Goal: Register for event/course

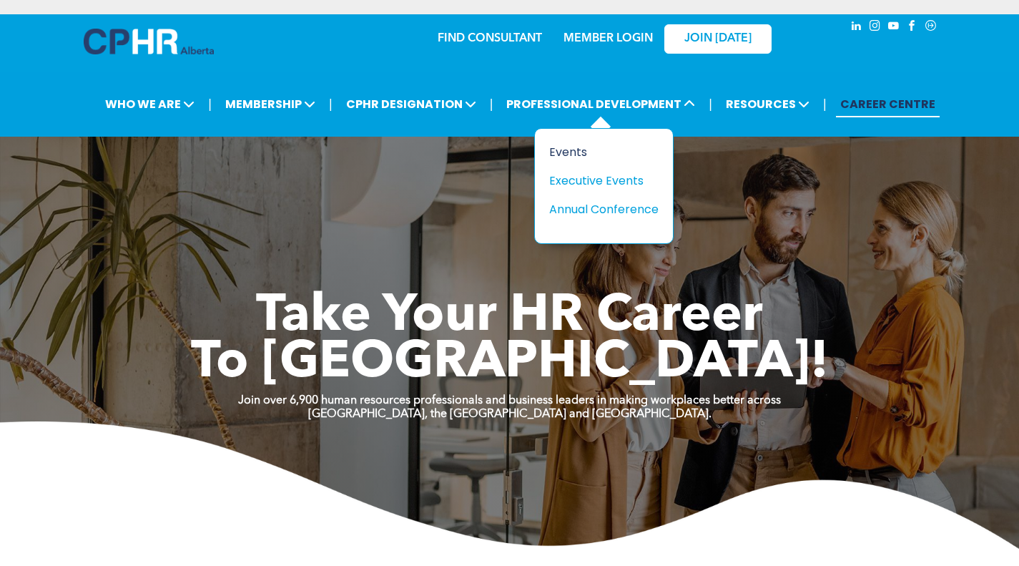
click at [571, 157] on div "Events" at bounding box center [598, 152] width 99 height 18
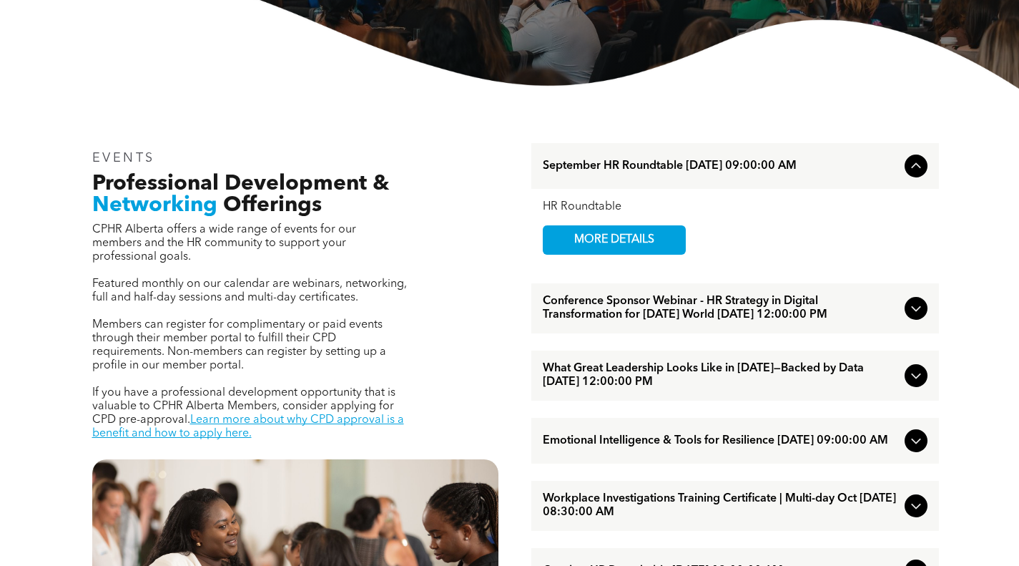
scroll to position [501, 0]
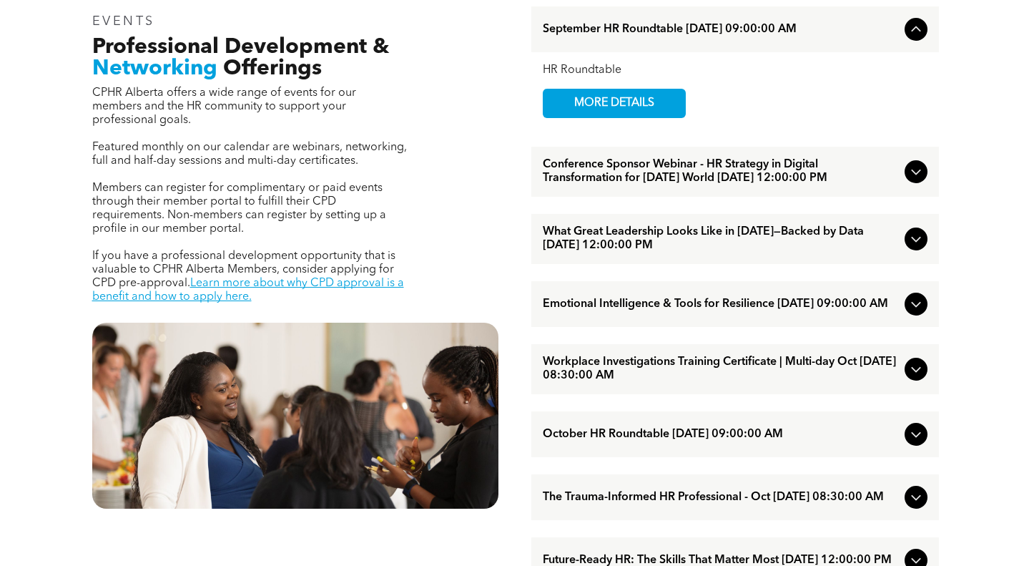
click at [614, 311] on span "Emotional Intelligence & Tools for Resilience [DATE] 09:00:00 AM" at bounding box center [721, 305] width 356 height 14
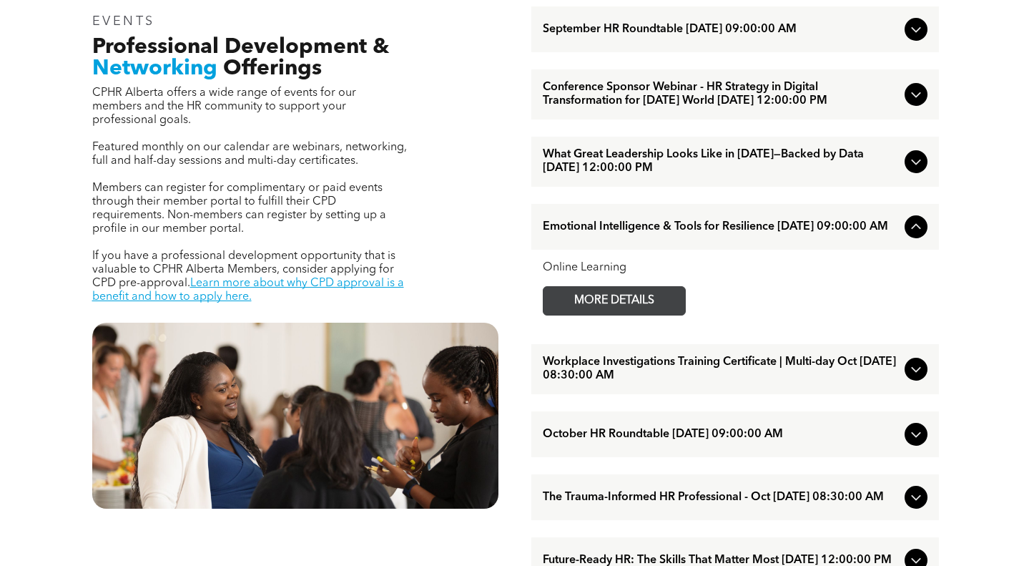
click at [601, 315] on span "MORE DETAILS" at bounding box center [614, 301] width 113 height 28
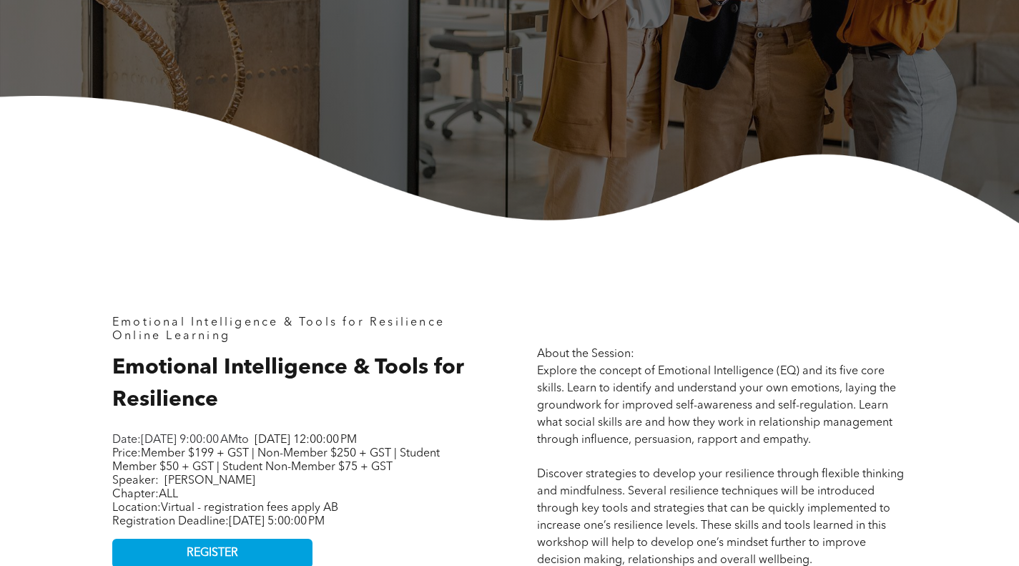
scroll to position [644, 0]
